Goal: Task Accomplishment & Management: Manage account settings

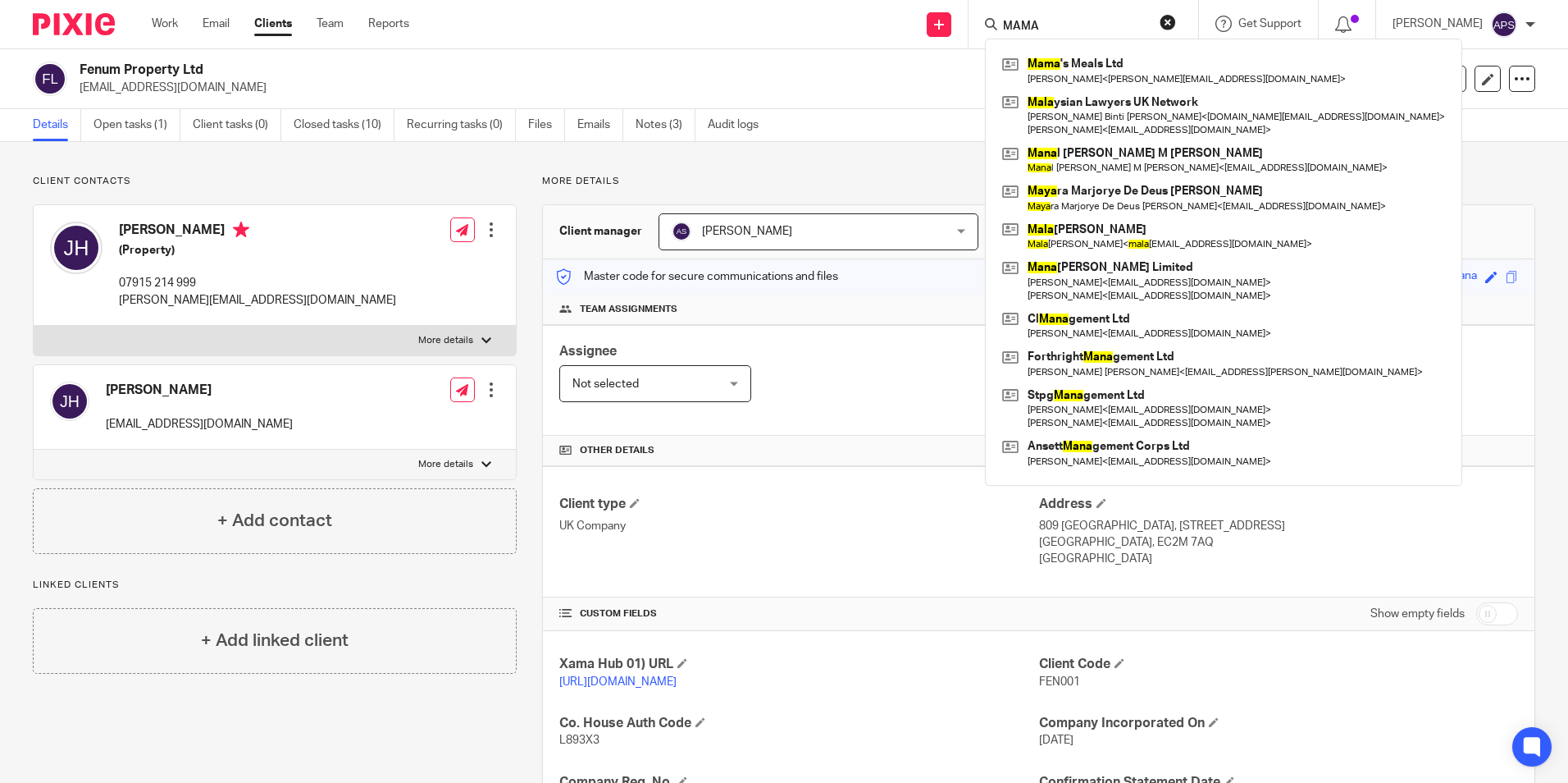
drag, startPoint x: 979, startPoint y: 35, endPoint x: 948, endPoint y: 37, distance: 31.1
click at [948, 37] on div "Send new email Create task Add client MAMA Mama 's Meals Ltd Jenny Marie Bainbr…" at bounding box center [1001, 24] width 1134 height 48
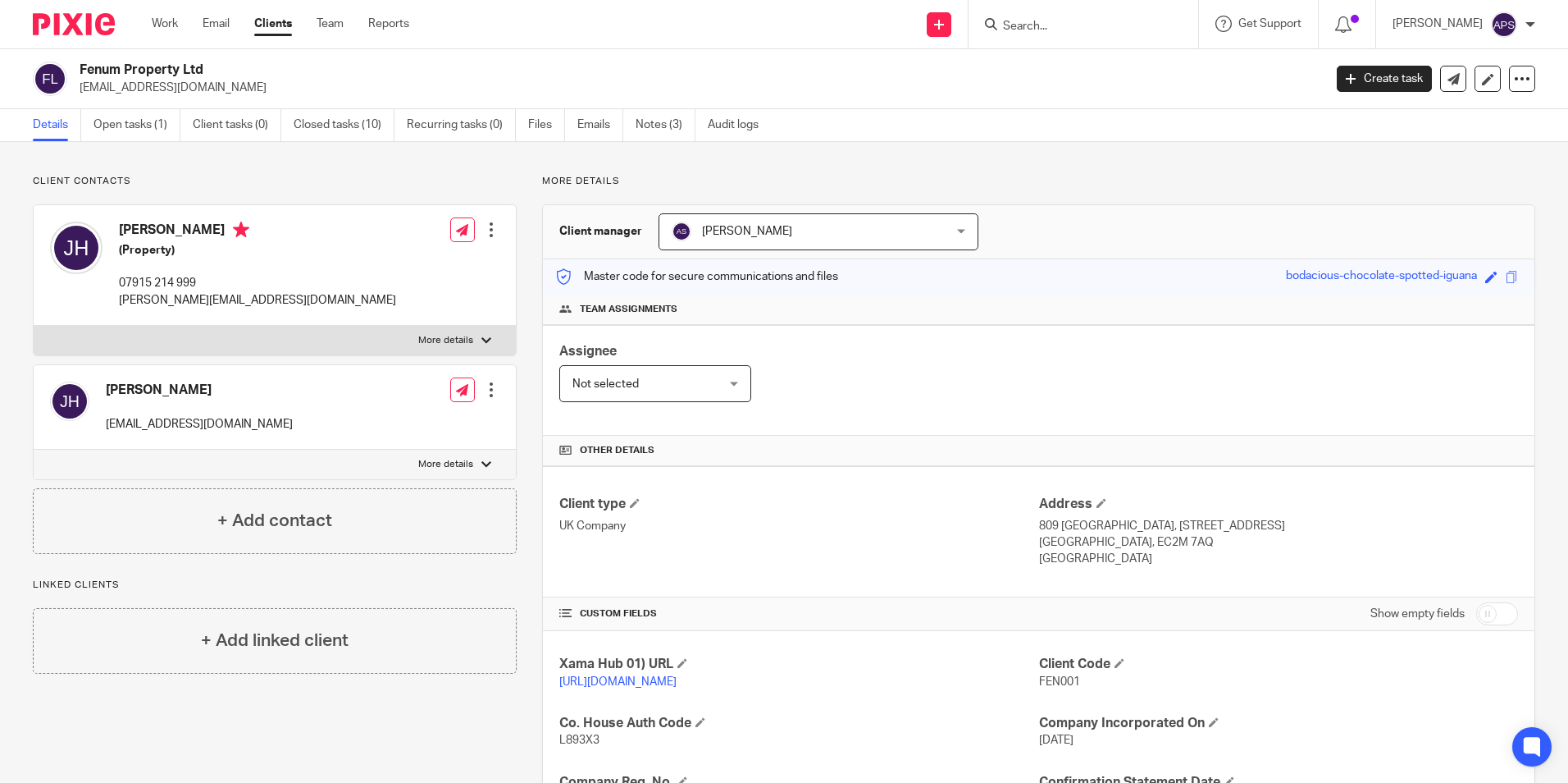
click at [280, 176] on p "Client contacts" at bounding box center [275, 181] width 484 height 13
click at [1019, 35] on div at bounding box center [1083, 24] width 230 height 48
click at [1021, 30] on input "Search" at bounding box center [1075, 27] width 147 height 15
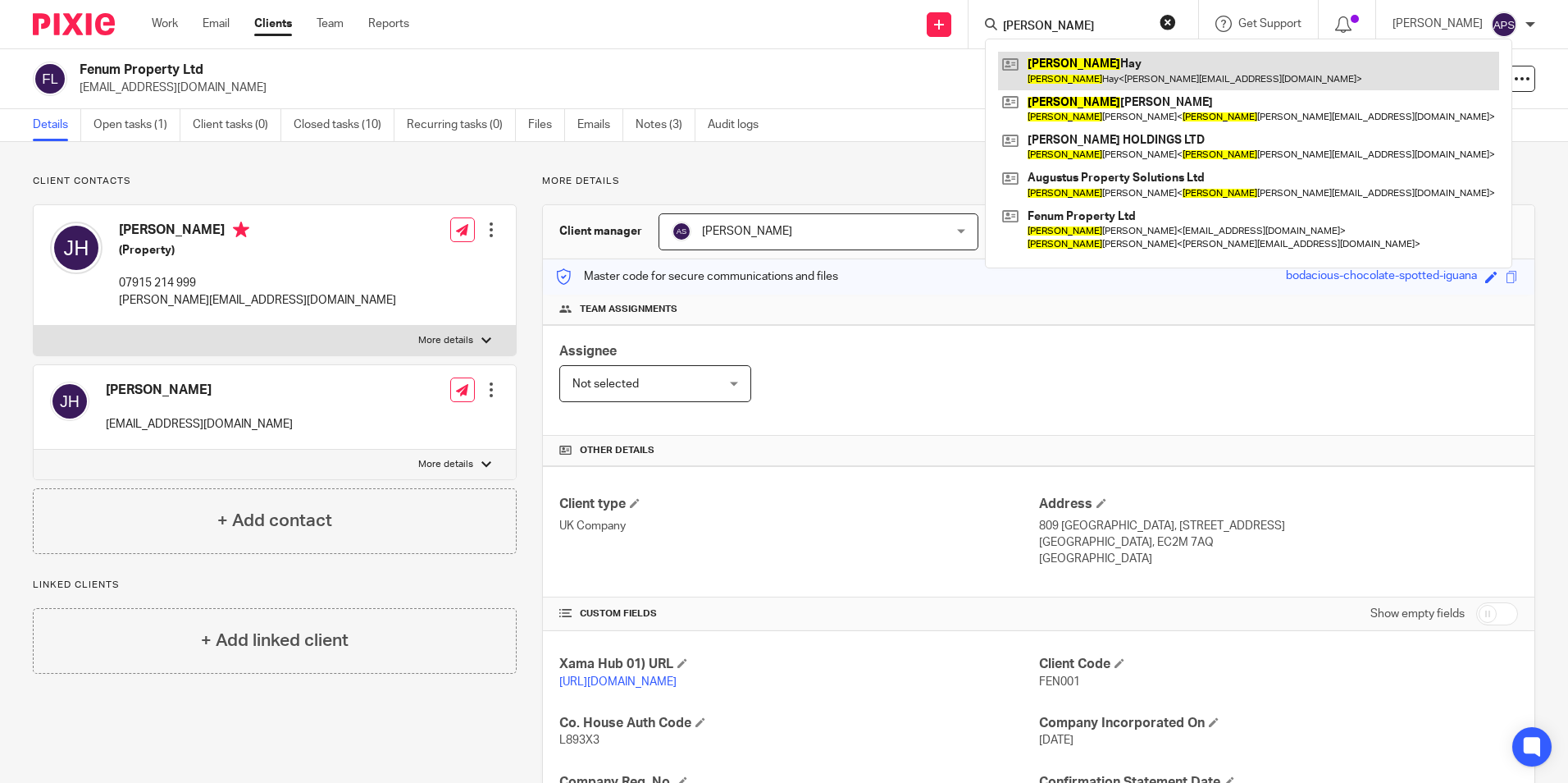
type input "joshua"
click at [1059, 64] on link at bounding box center [1249, 70] width 501 height 38
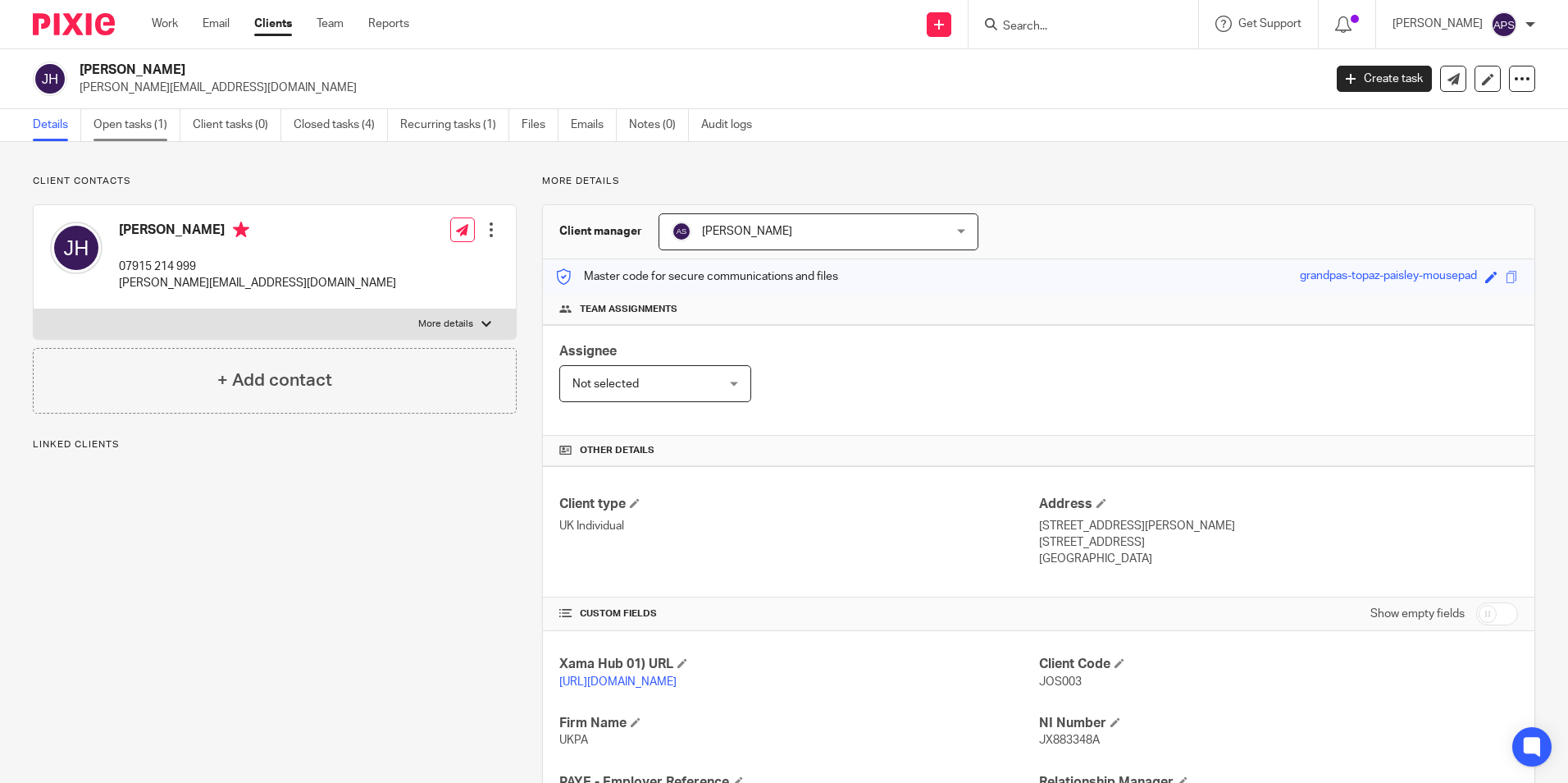
click at [143, 131] on link "Open tasks (1)" at bounding box center [136, 125] width 87 height 32
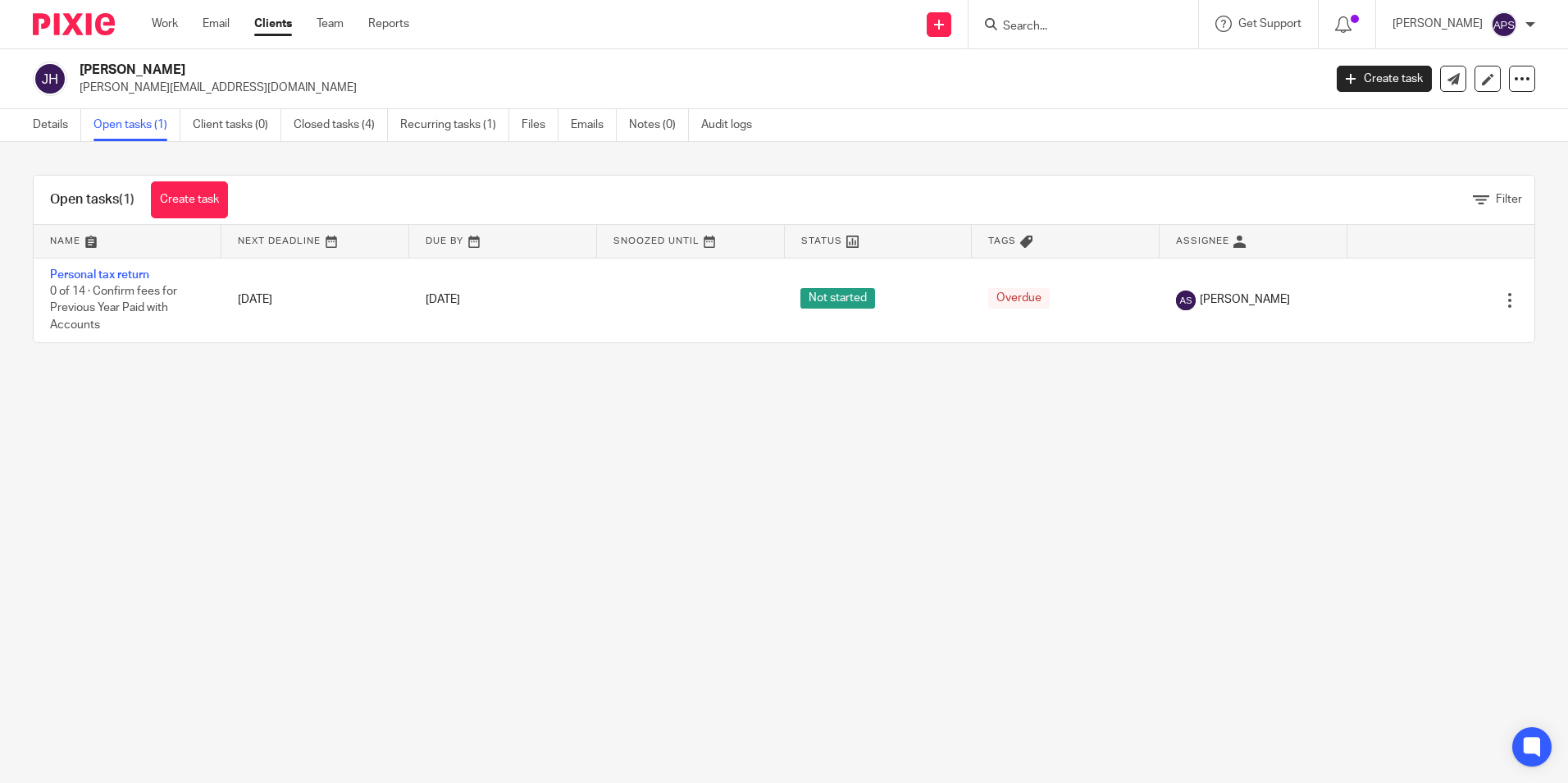
click at [1199, 450] on main "[PERSON_NAME] [PERSON_NAME][EMAIL_ADDRESS][DOMAIN_NAME] Create task Update from…" at bounding box center [784, 391] width 1568 height 783
click at [1136, 162] on div "Open tasks (1) Create task Filter Name Next Deadline Due By Snoozed Until Statu…" at bounding box center [784, 259] width 1568 height 234
